Goal: Task Accomplishment & Management: Manage account settings

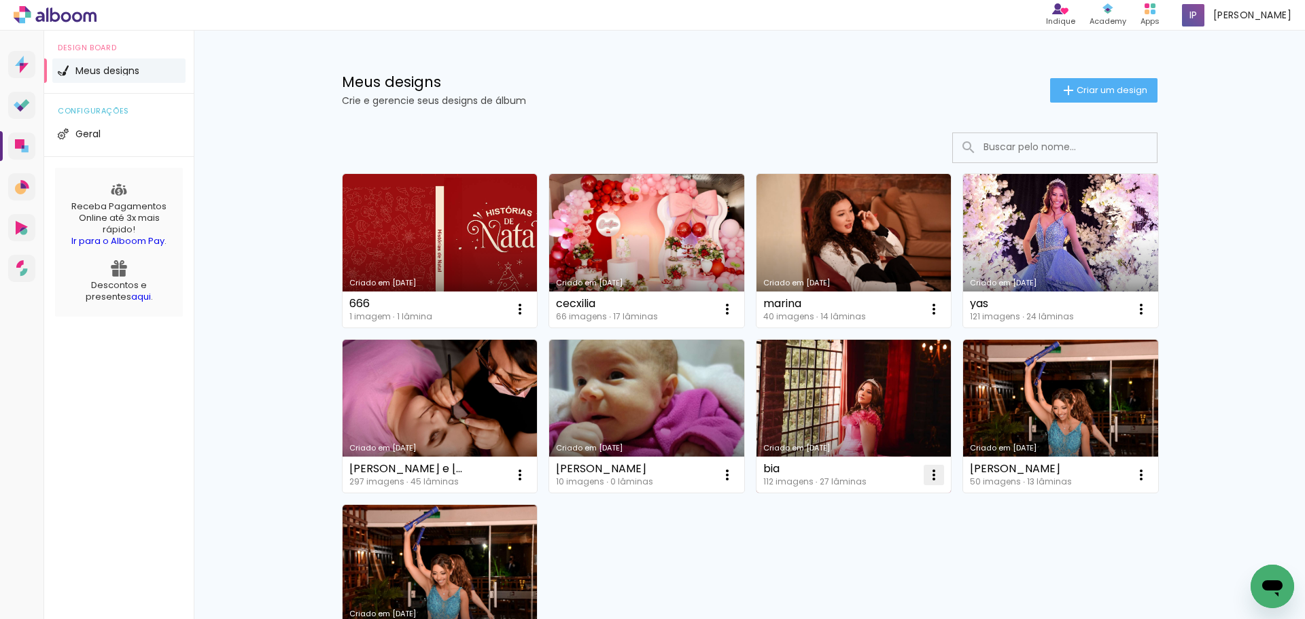
click at [932, 473] on iron-icon at bounding box center [934, 475] width 16 height 16
click at [851, 561] on span "Excluir" at bounding box center [851, 565] width 29 height 10
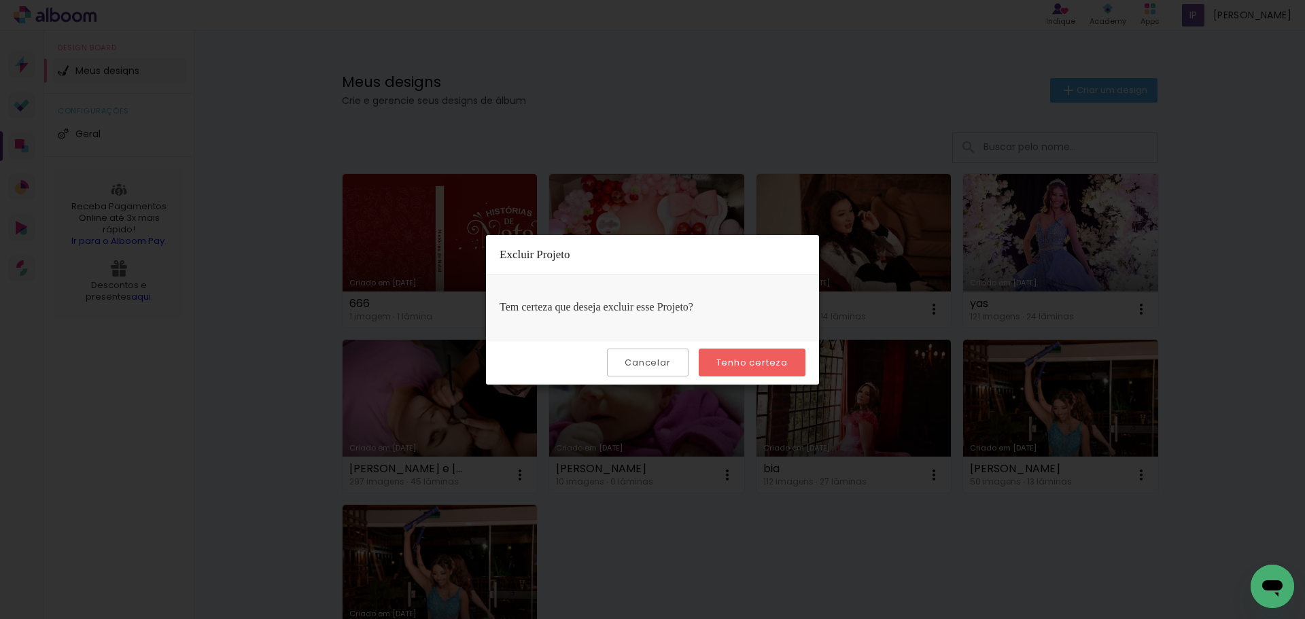
click at [0, 0] on slot "Tenho certeza" at bounding box center [0, 0] width 0 height 0
click at [752, 370] on paper-button "Tenho certeza" at bounding box center [752, 363] width 107 height 28
click at [0, 0] on slot "Tenho certeza" at bounding box center [0, 0] width 0 height 0
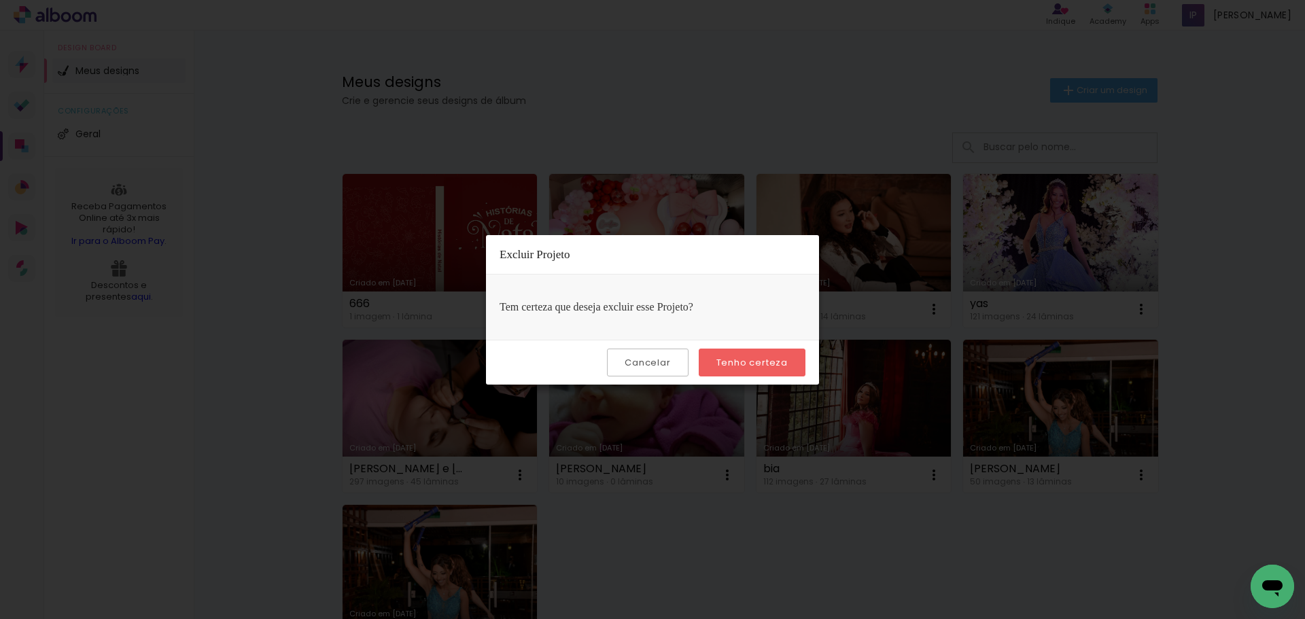
click at [749, 527] on iron-overlay-backdrop at bounding box center [652, 309] width 1305 height 619
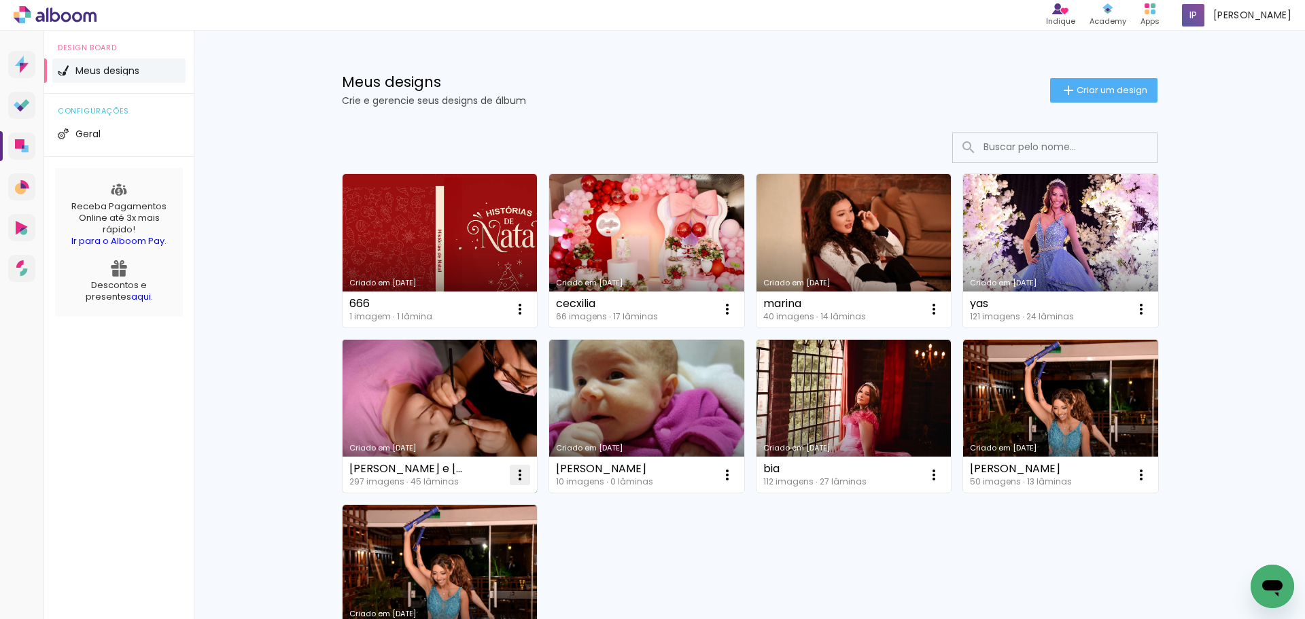
click at [516, 474] on iron-icon at bounding box center [520, 475] width 16 height 16
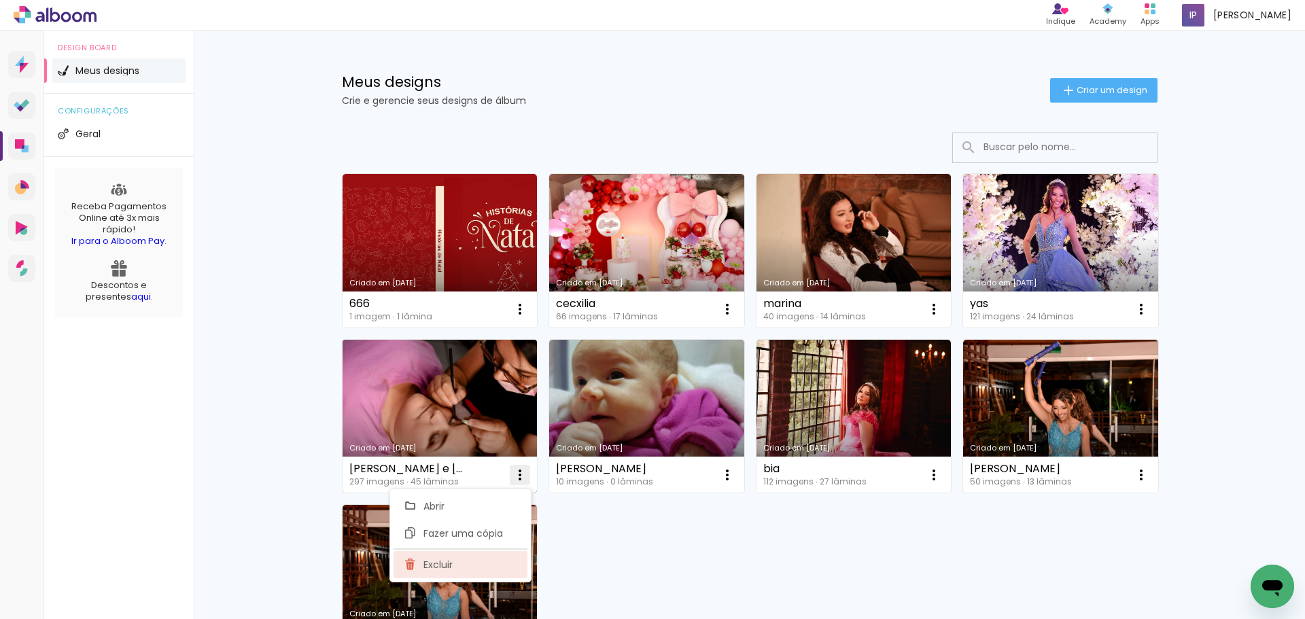
click at [451, 562] on span "Excluir" at bounding box center [437, 565] width 29 height 10
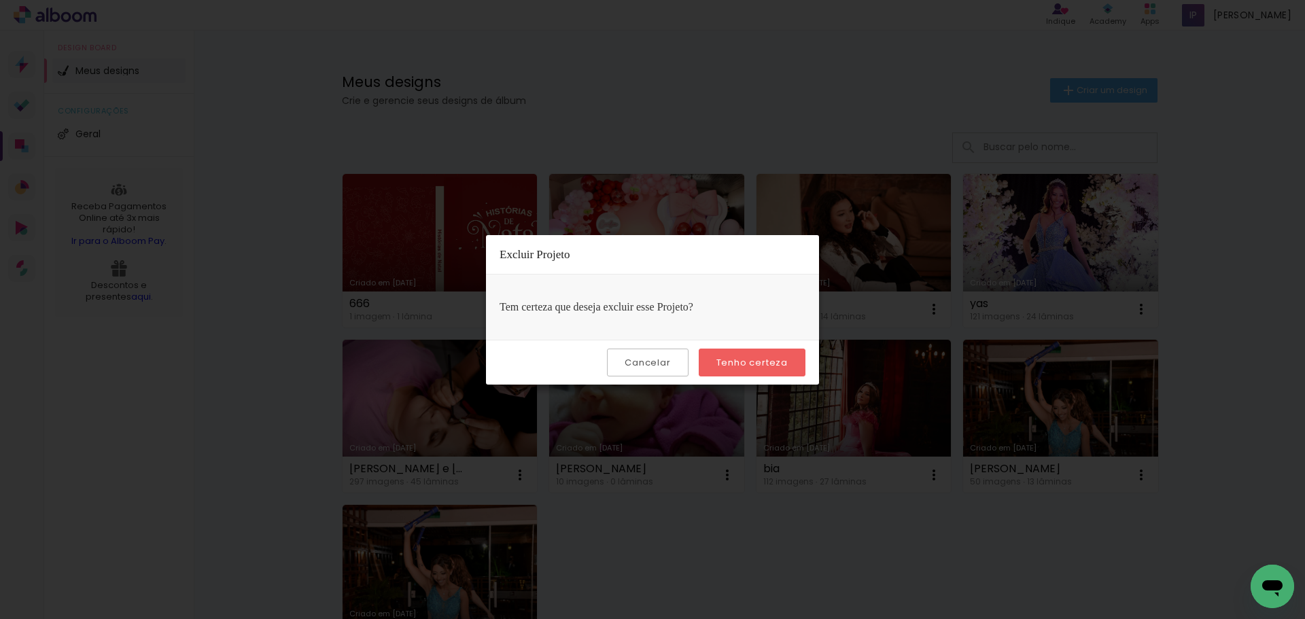
click at [0, 0] on slot "Tenho certeza" at bounding box center [0, 0] width 0 height 0
click at [790, 557] on iron-overlay-backdrop at bounding box center [652, 309] width 1305 height 619
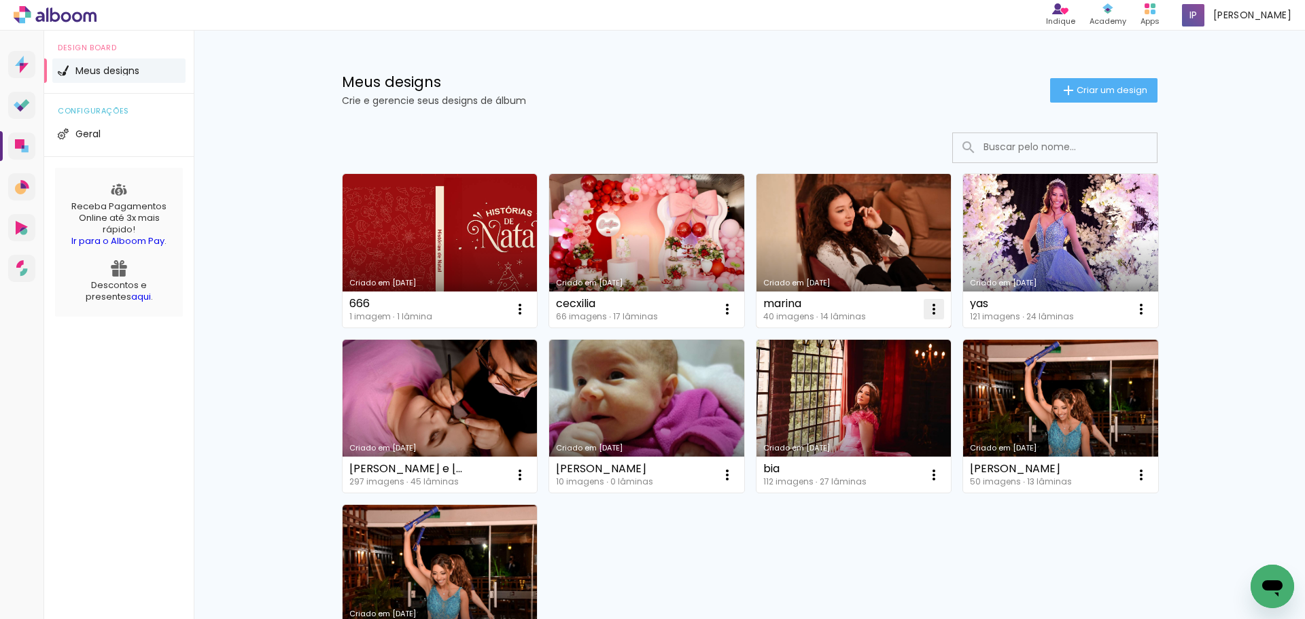
click at [928, 309] on iron-icon at bounding box center [934, 309] width 16 height 16
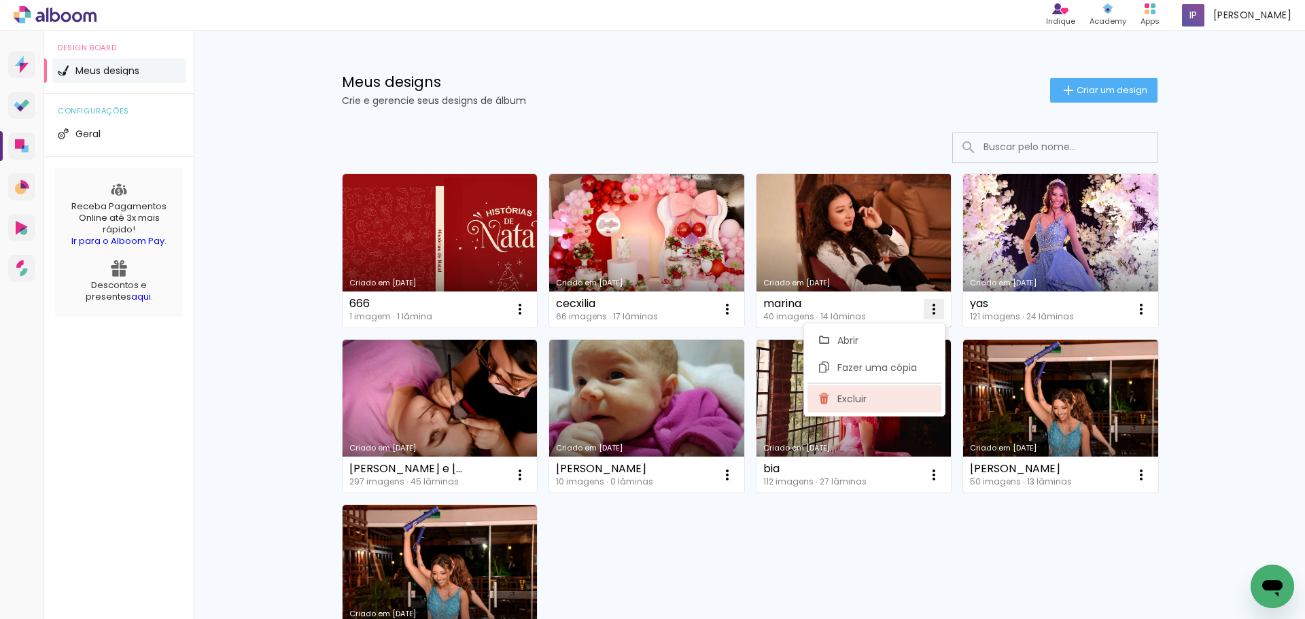
click at [863, 398] on span "Excluir" at bounding box center [851, 399] width 29 height 10
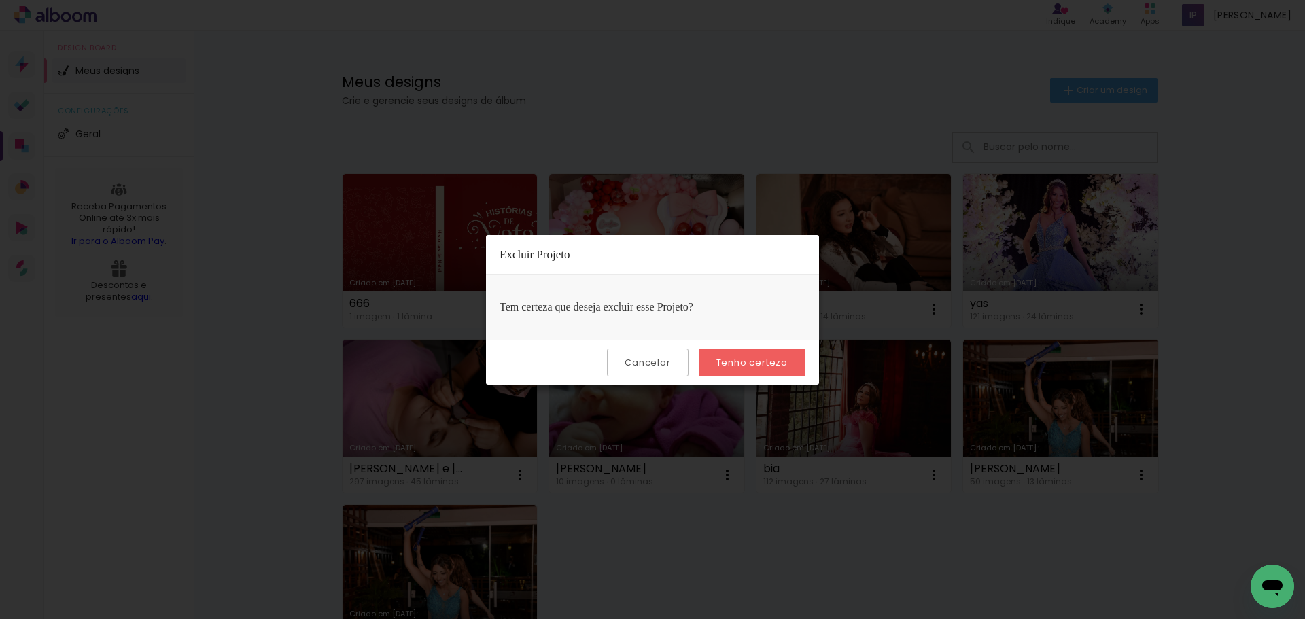
click at [0, 0] on slot "Tenho certeza" at bounding box center [0, 0] width 0 height 0
click at [761, 352] on paper-button "Tenho certeza" at bounding box center [752, 363] width 107 height 28
